Goal: Information Seeking & Learning: Find specific page/section

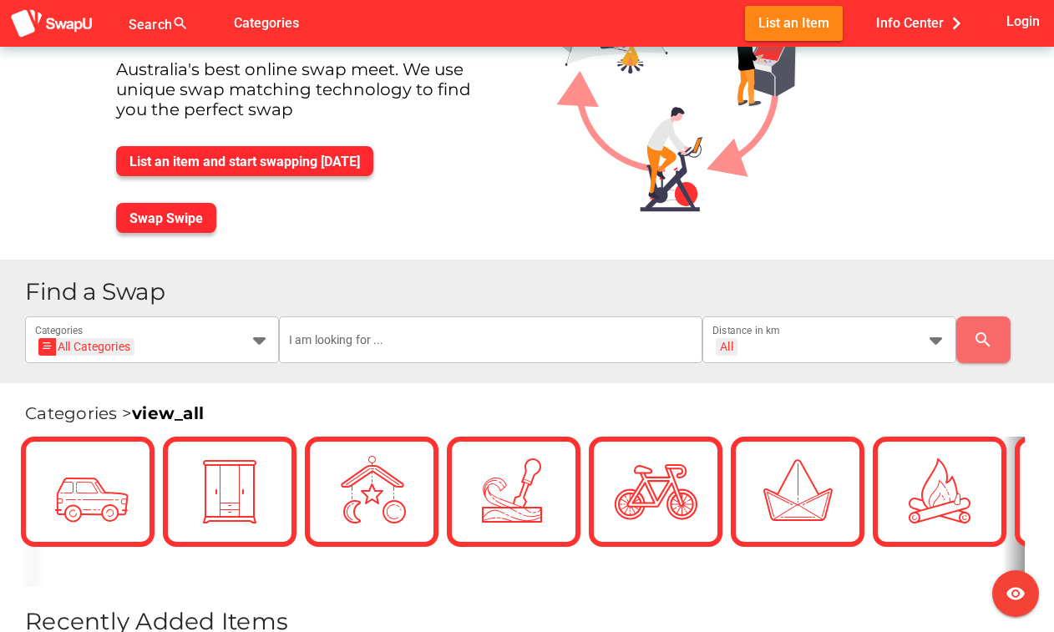
scroll to position [240, 0]
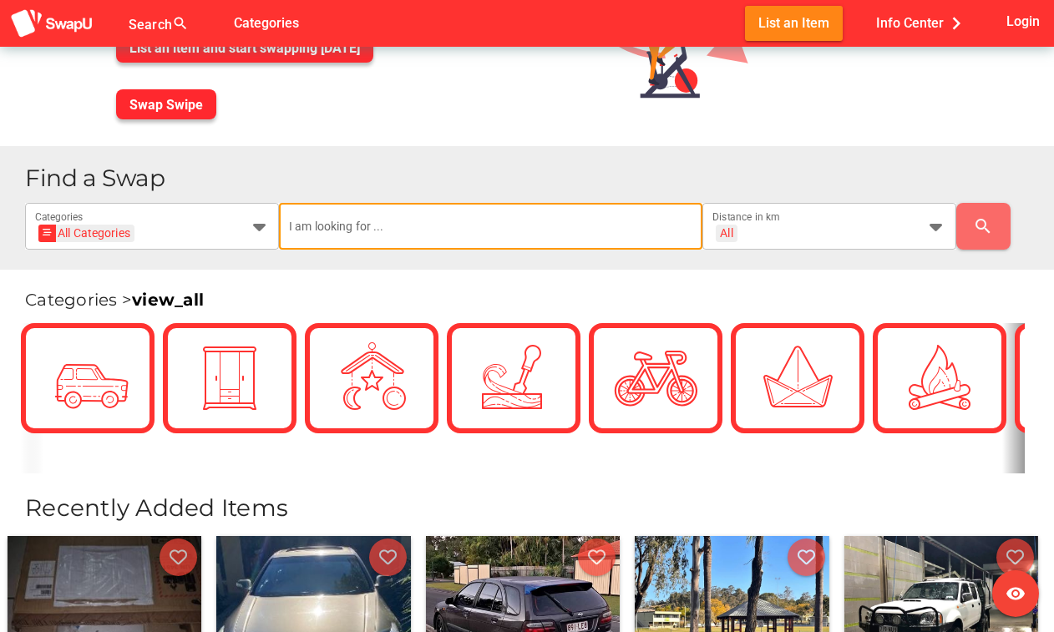
click at [312, 236] on input "text" at bounding box center [491, 226] width 404 height 47
type input "cleaner"
click at [781, 226] on div "All + All" at bounding box center [815, 236] width 204 height 27
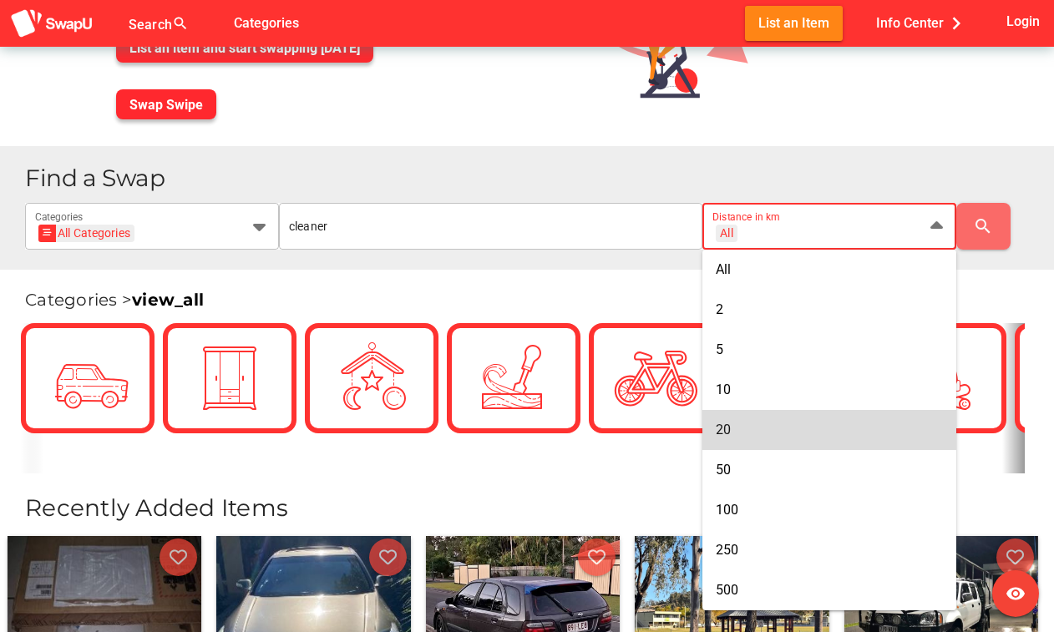
click at [762, 427] on div "20" at bounding box center [829, 430] width 227 height 16
type input "+ 20 km"
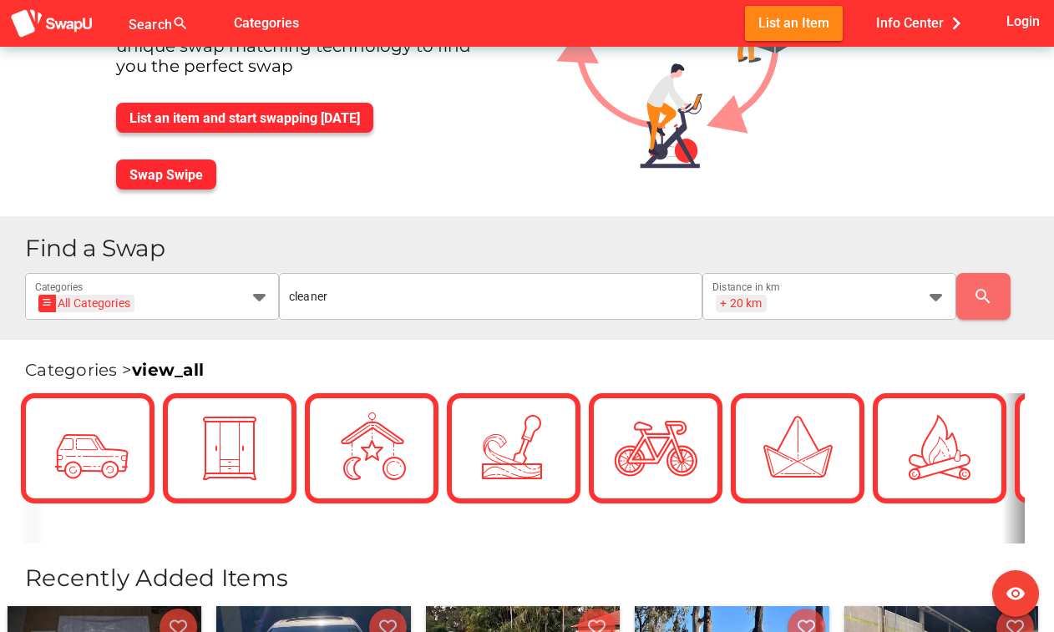
scroll to position [572, 0]
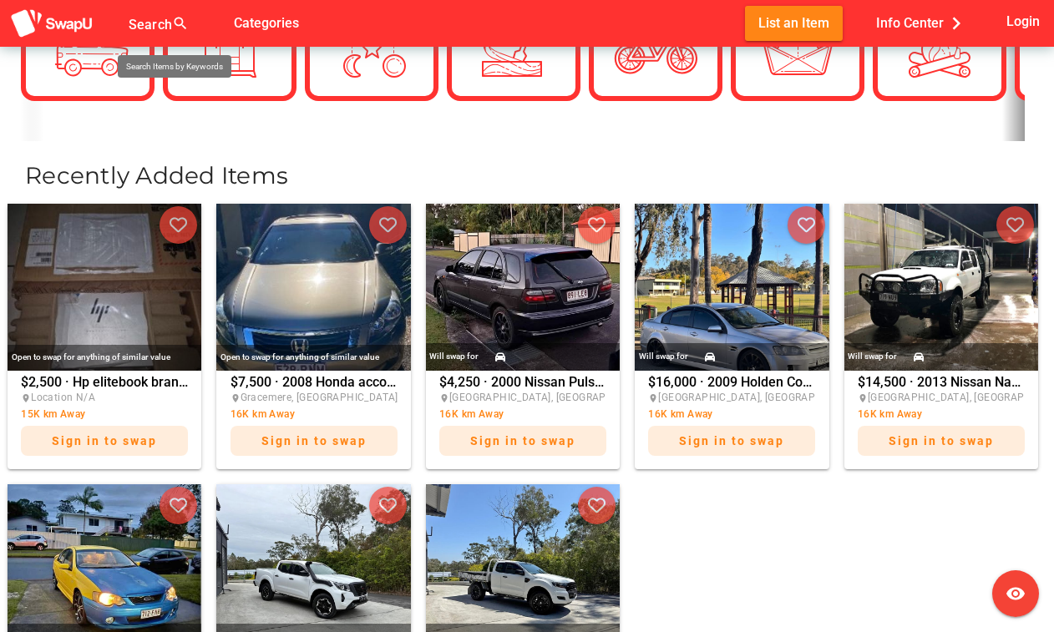
click at [165, 33] on div at bounding box center [164, 33] width 70 height 27
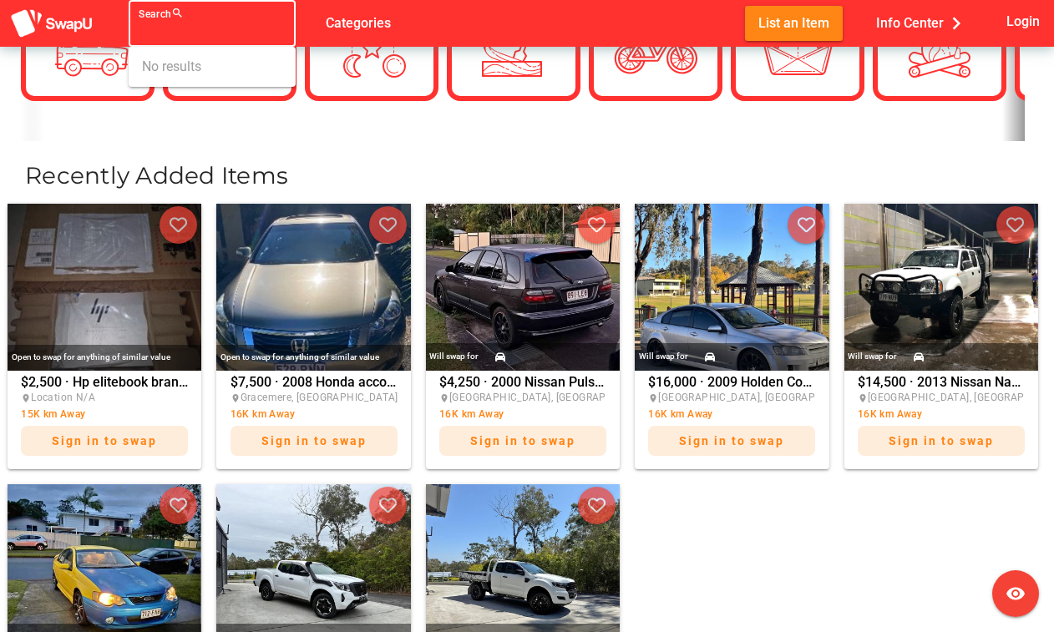
click at [165, 33] on input "Search search false" at bounding box center [197, 30] width 117 height 20
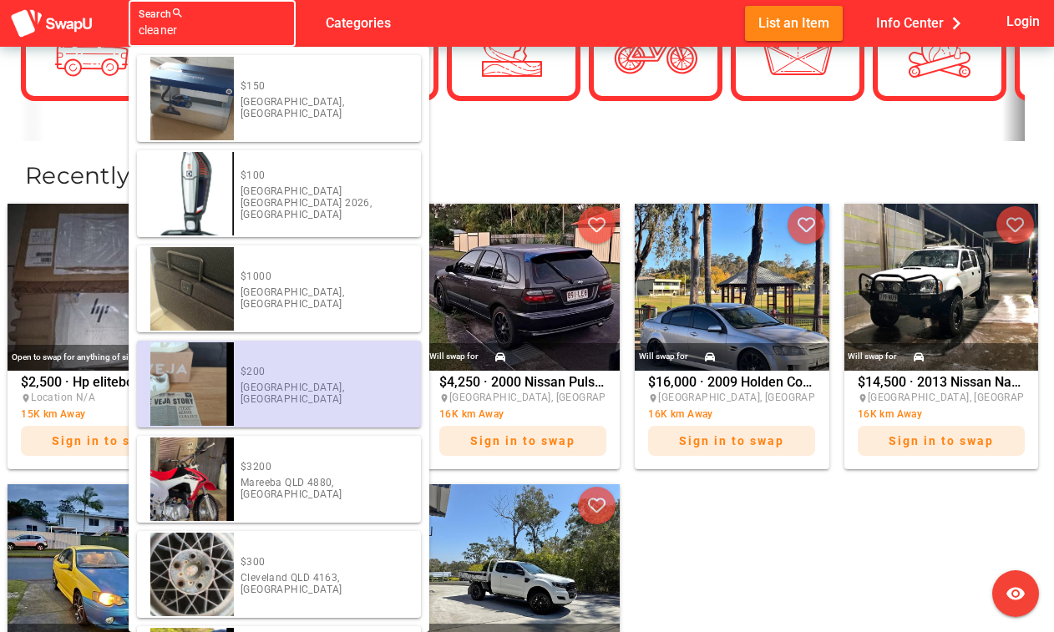
click at [219, 396] on img at bounding box center [192, 385] width 84 height 84
type input "[object Object]"
